Goal: Task Accomplishment & Management: Complete application form

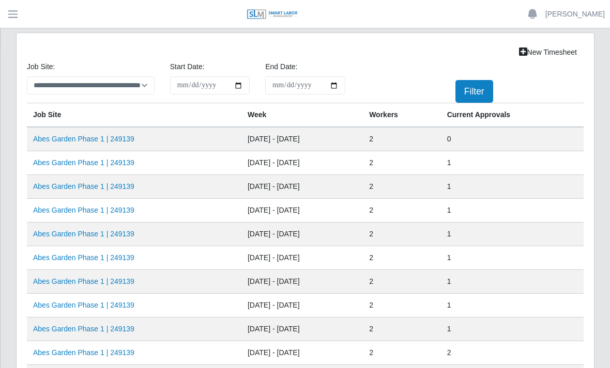
click at [120, 136] on link "Abes Garden Phase 1 | 249139" at bounding box center [83, 139] width 101 height 8
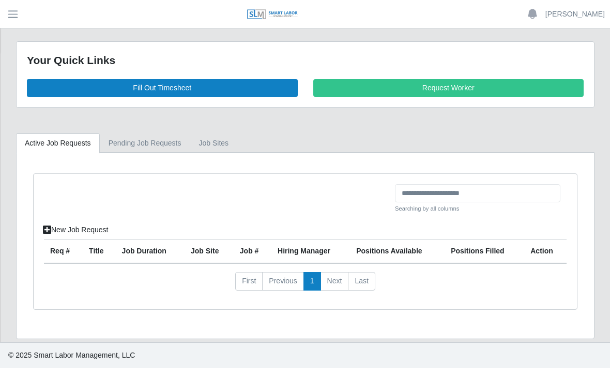
click at [211, 79] on link "Fill Out Timesheet" at bounding box center [162, 88] width 271 height 18
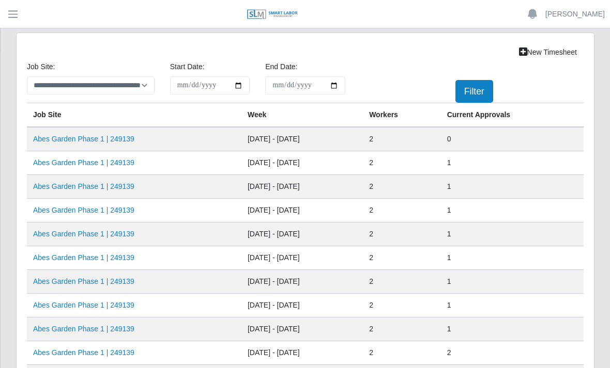
click at [119, 137] on link "Abes Garden Phase 1 | 249139" at bounding box center [83, 139] width 101 height 8
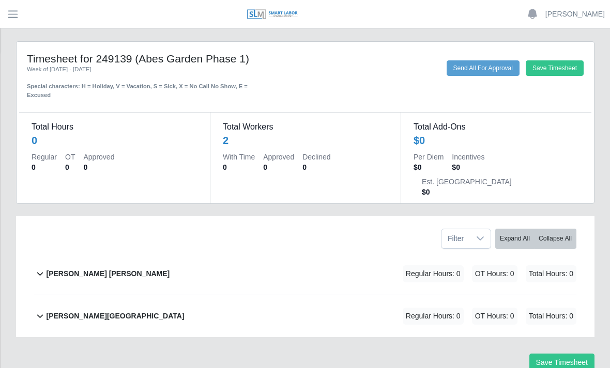
click at [95, 269] on b "David Rojas Ortiz" at bounding box center [107, 274] width 123 height 11
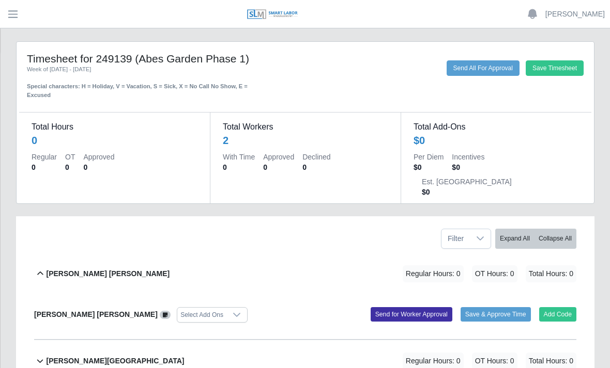
click at [568, 307] on button "Add Code" at bounding box center [558, 314] width 38 height 14
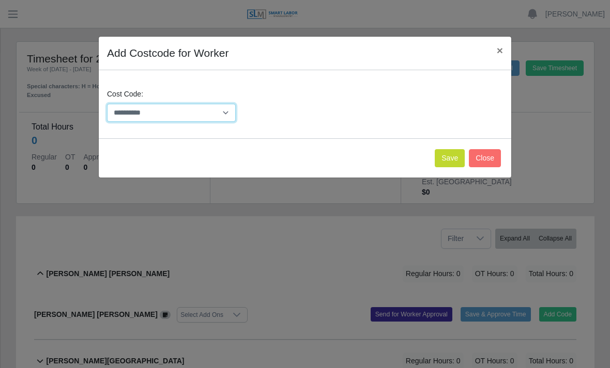
click at [224, 116] on select "**********" at bounding box center [171, 113] width 129 height 18
select select "**********"
click at [453, 154] on button "Save" at bounding box center [450, 158] width 30 height 18
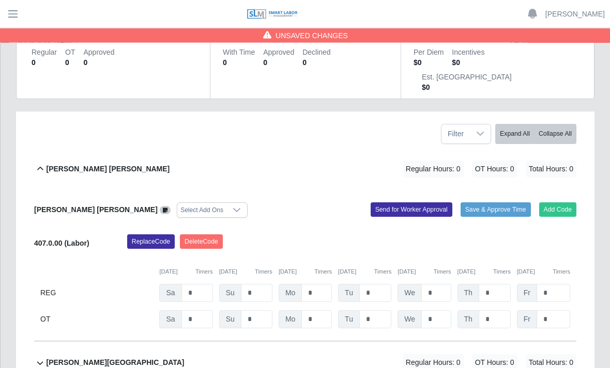
scroll to position [138, 0]
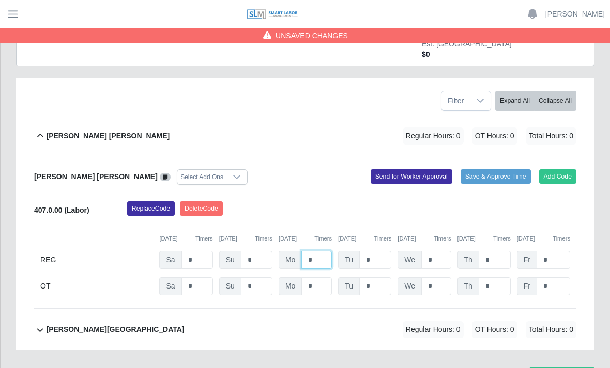
click at [326, 251] on input "*" at bounding box center [316, 260] width 30 height 18
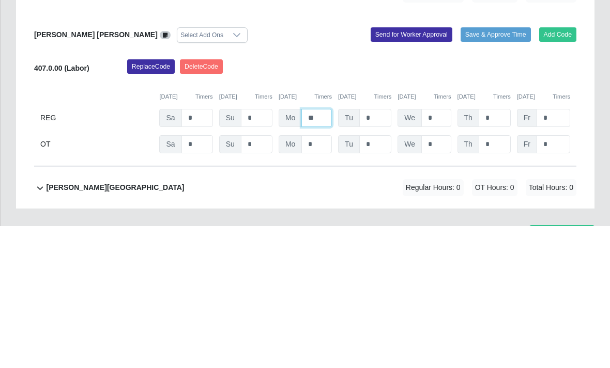
type input "*"
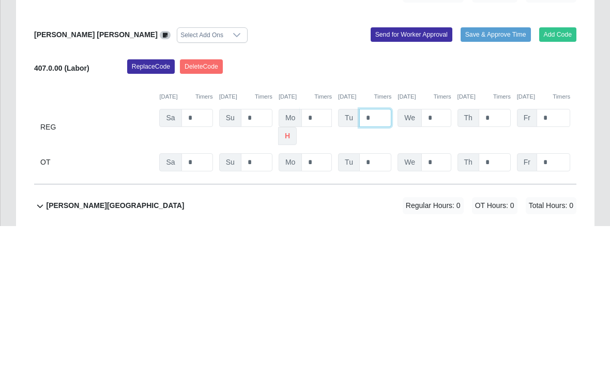
click at [383, 251] on input "*" at bounding box center [375, 260] width 32 height 18
type input "*"
click at [441, 251] on input "*" at bounding box center [435, 260] width 29 height 18
type input "*"
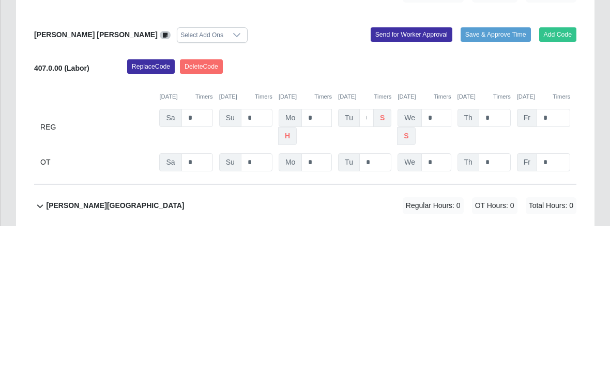
click at [541, 251] on div "Fr *" at bounding box center [543, 269] width 53 height 36
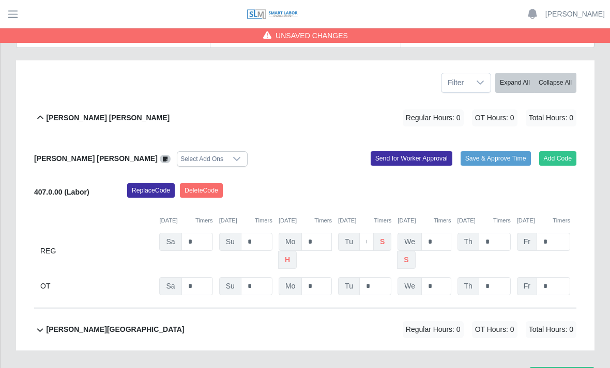
click at [509, 183] on div "Replace Code Delete Code" at bounding box center [351, 193] width 465 height 21
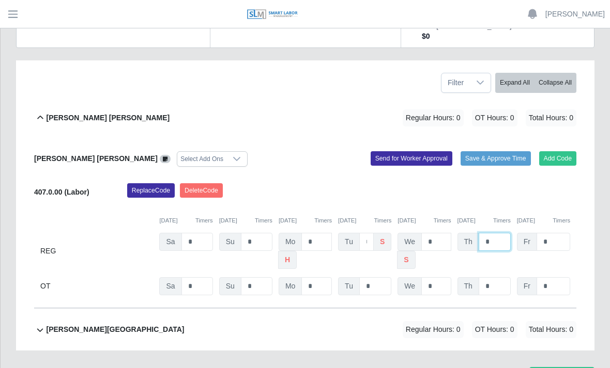
click at [505, 233] on input "*" at bounding box center [494, 242] width 32 height 18
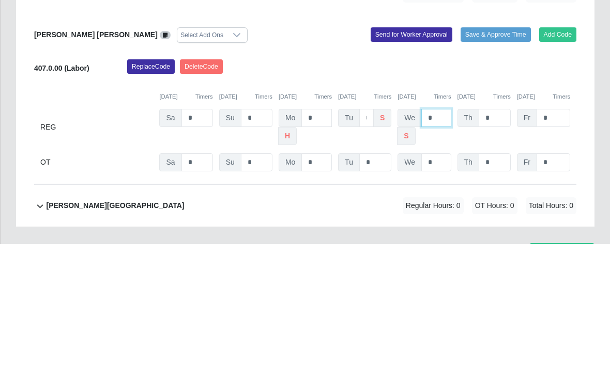
click at [445, 233] on input "*" at bounding box center [435, 242] width 29 height 18
type input "*"
click at [434, 233] on div "We" at bounding box center [423, 251] width 53 height 36
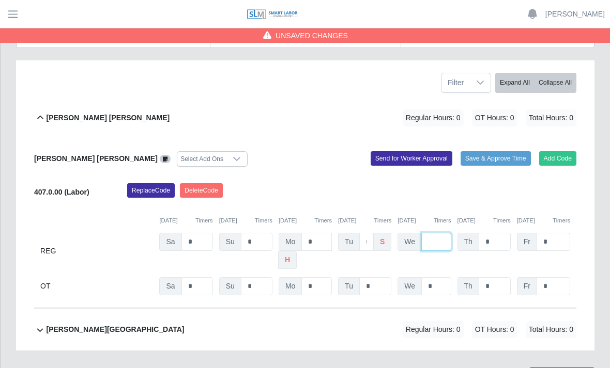
click at [449, 233] on input "text" at bounding box center [435, 242] width 29 height 18
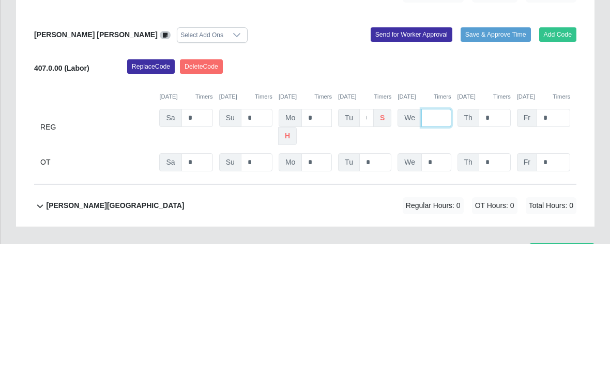
type input "*"
click at [383, 233] on div "Tu * s" at bounding box center [364, 251] width 53 height 36
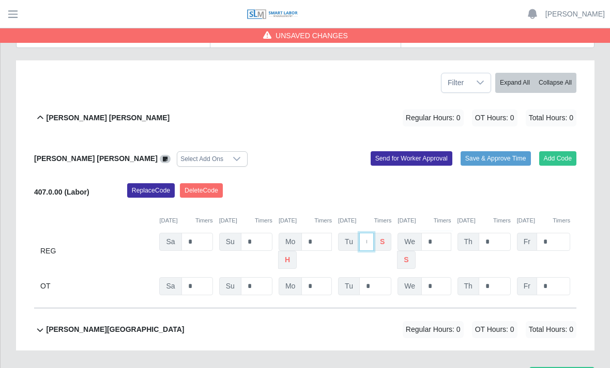
click at [373, 233] on input "*" at bounding box center [366, 242] width 14 height 18
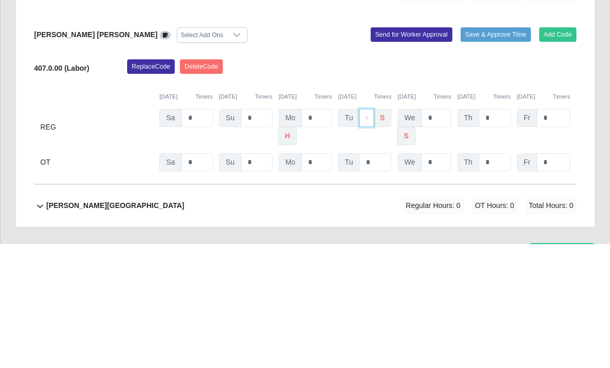
type input "*"
click at [472, 233] on div "Th *" at bounding box center [483, 251] width 53 height 36
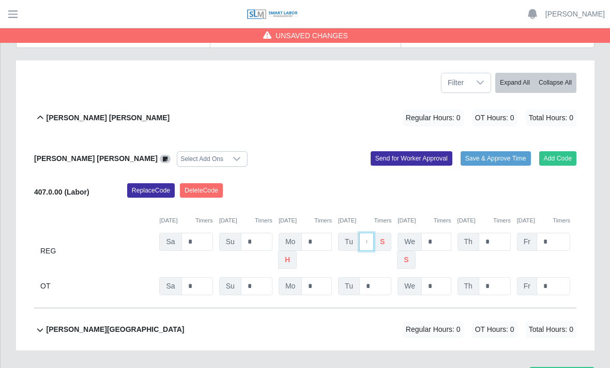
click at [374, 233] on input "*" at bounding box center [366, 242] width 14 height 18
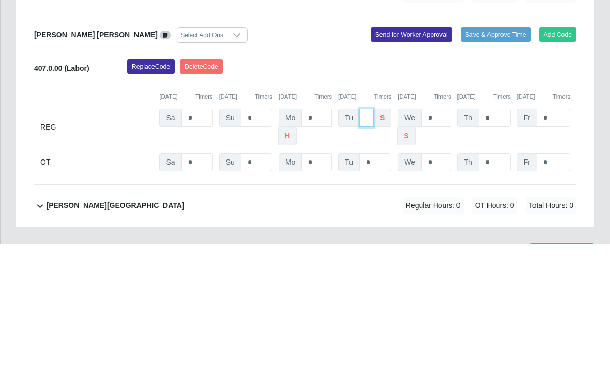
type input "*"
click at [385, 233] on input "text" at bounding box center [375, 242] width 32 height 18
type input "*"
click at [500, 233] on div "Th *" at bounding box center [483, 251] width 53 height 36
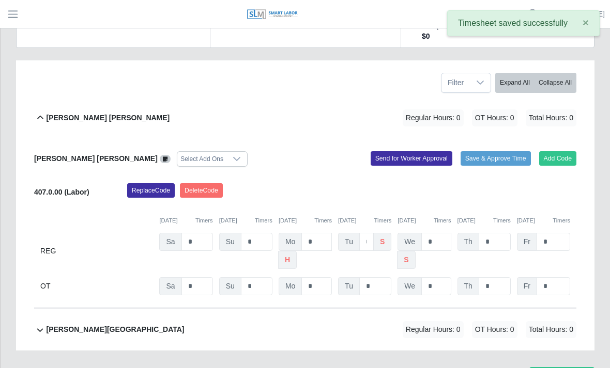
click at [586, 23] on span "×" at bounding box center [585, 23] width 6 height 12
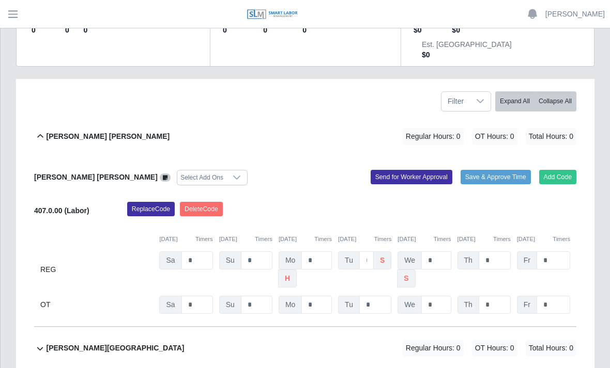
scroll to position [0, 0]
